Goal: Contribute content

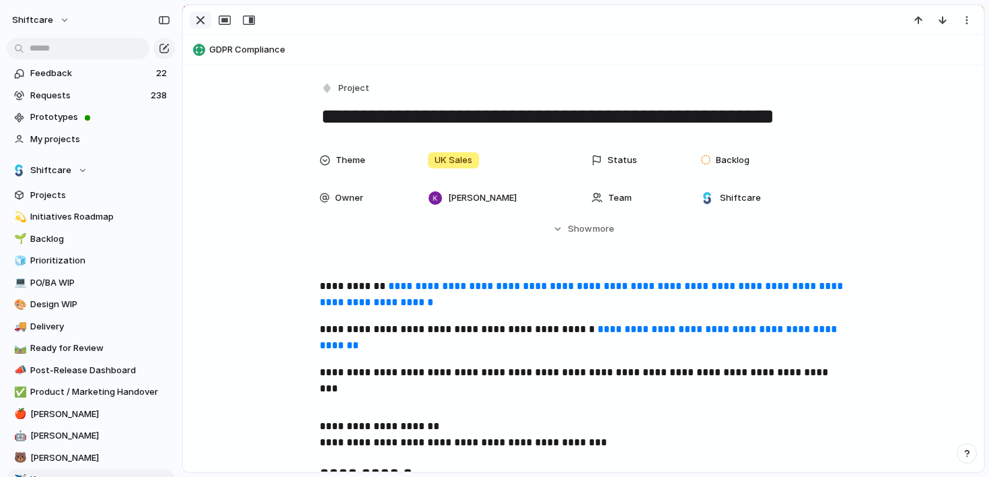
scroll to position [69, 0]
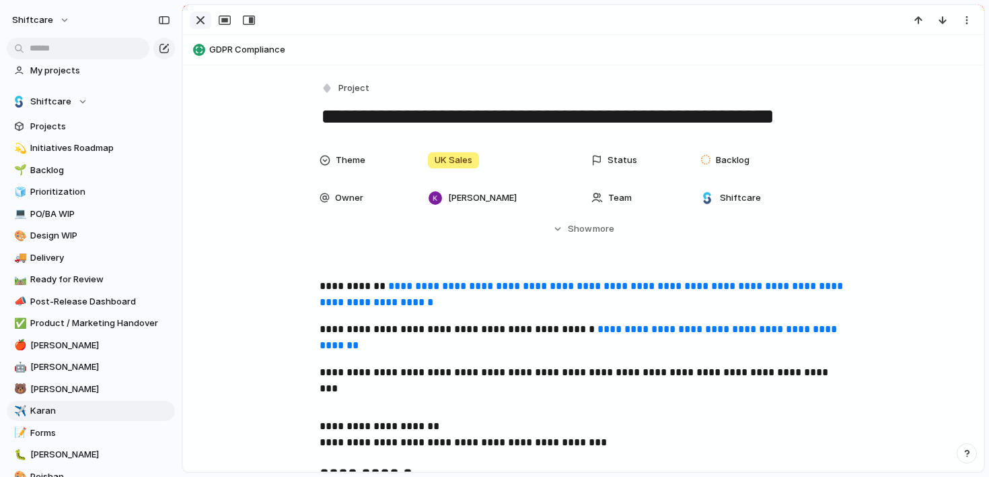
click at [199, 22] on div "button" at bounding box center [201, 20] width 16 height 16
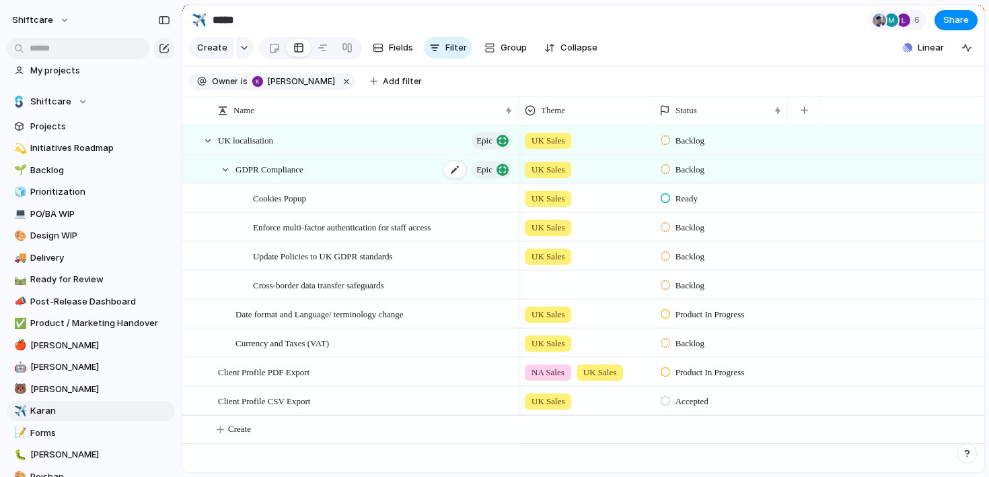
click at [355, 172] on div "GDPR Compliance Epic" at bounding box center [375, 169] width 279 height 28
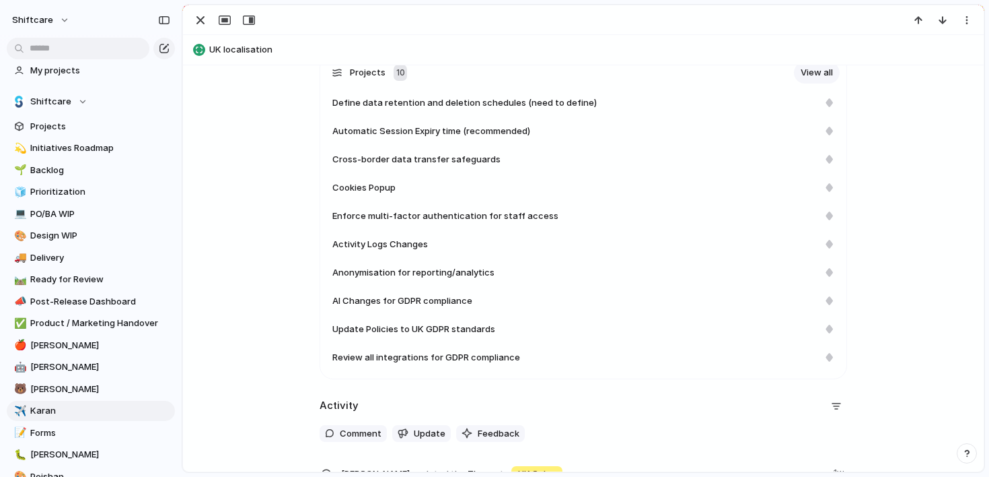
scroll to position [1585, 0]
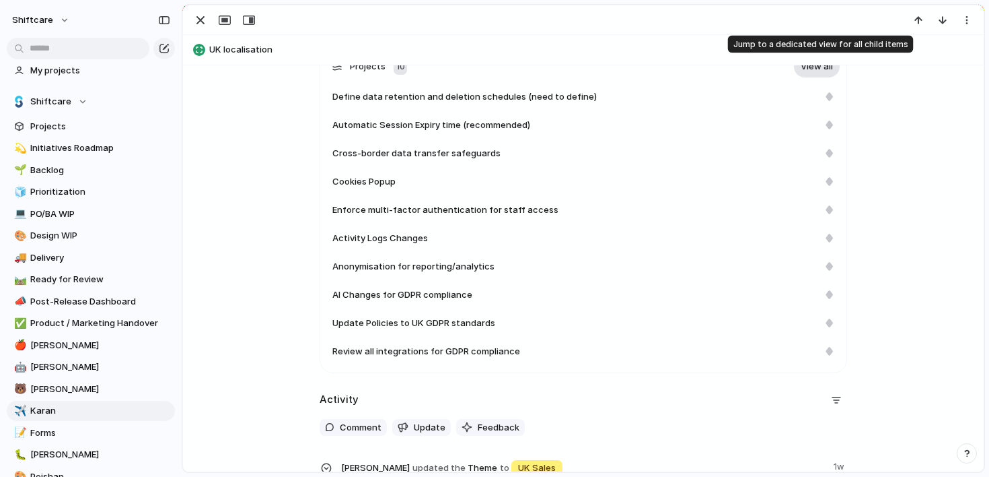
click at [823, 69] on link "View all" at bounding box center [817, 67] width 46 height 22
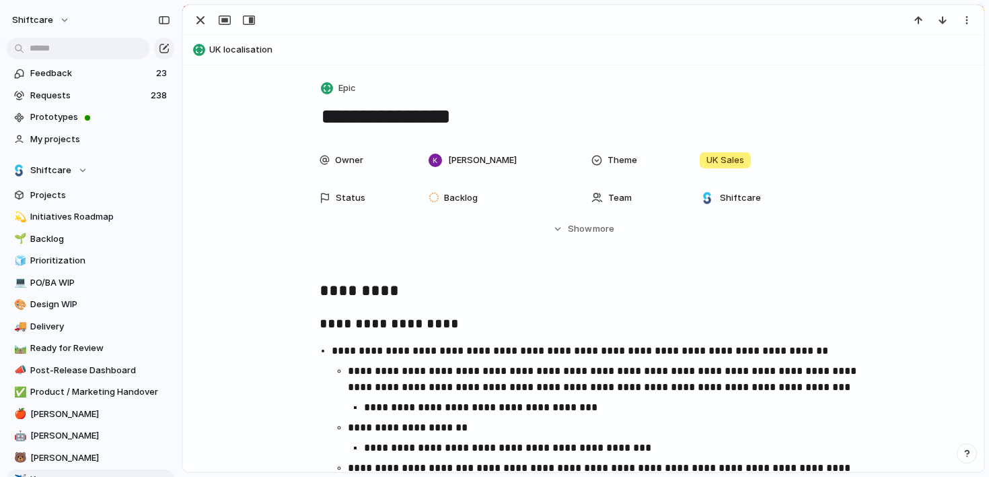
click at [246, 50] on span "UK localisation" at bounding box center [593, 49] width 769 height 13
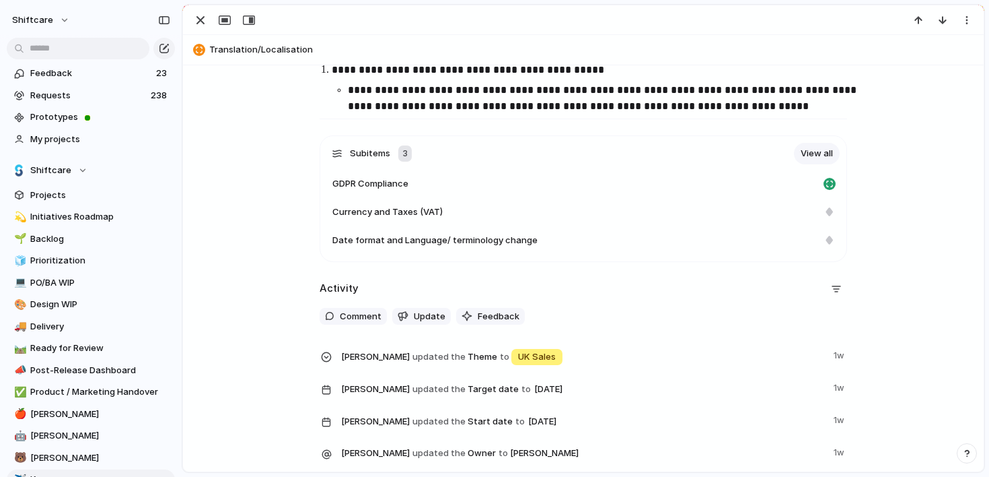
scroll to position [1986, 0]
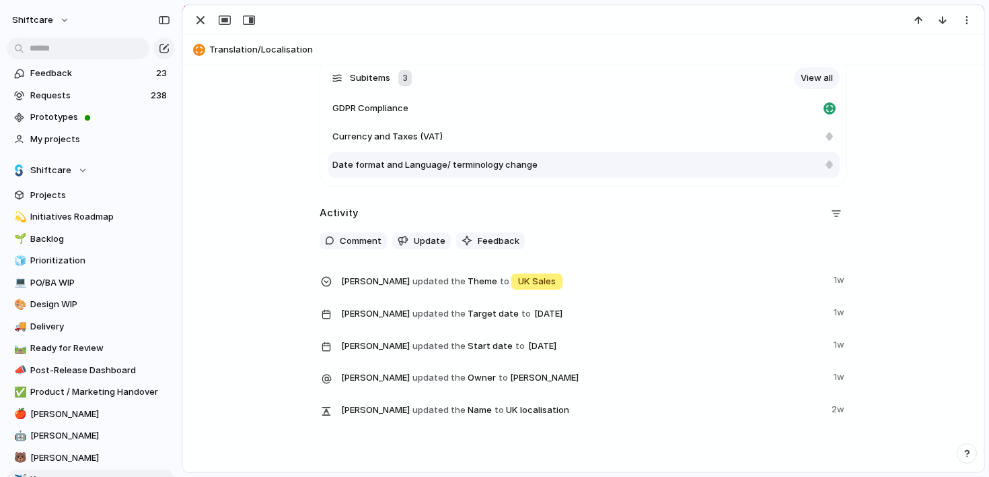
click at [544, 158] on div "Date format and Language/ terminology change" at bounding box center [576, 164] width 486 height 13
type textarea "**********"
